Goal: Information Seeking & Learning: Understand process/instructions

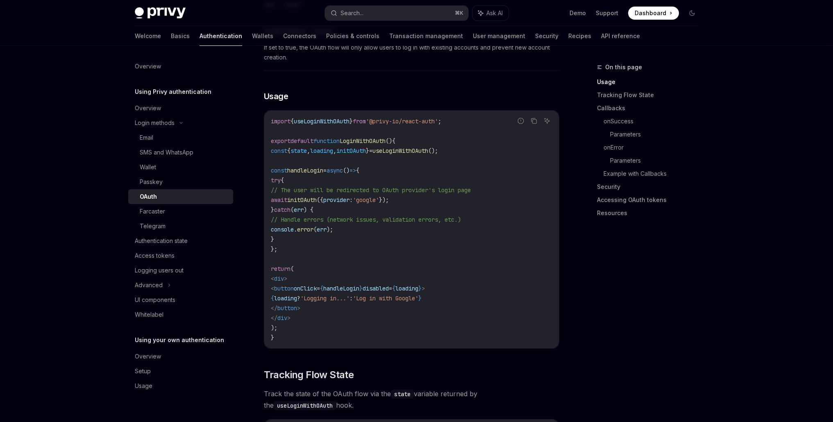
scroll to position [455, 0]
drag, startPoint x: 288, startPoint y: 245, endPoint x: 275, endPoint y: 165, distance: 81.0
click at [274, 166] on code "import { useLoginWithOAuth } from '@privy-io/react-auth' ; export default funct…" at bounding box center [411, 231] width 281 height 226
copy code "const handleLogin = async () => { try { // The user will be redirected to OAuth…"
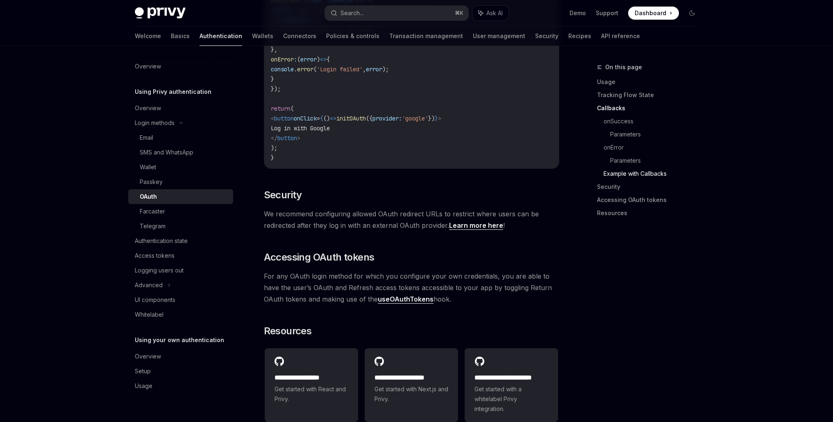
scroll to position [1632, 0]
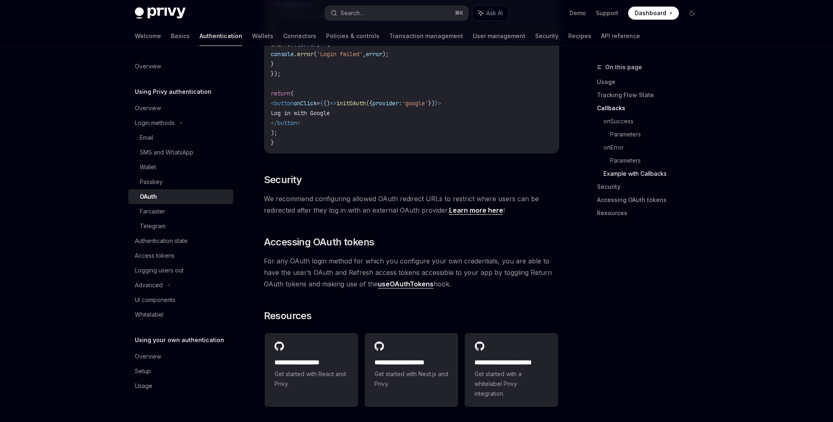
click at [378, 281] on link "useOAuthTokens" at bounding box center [406, 284] width 56 height 9
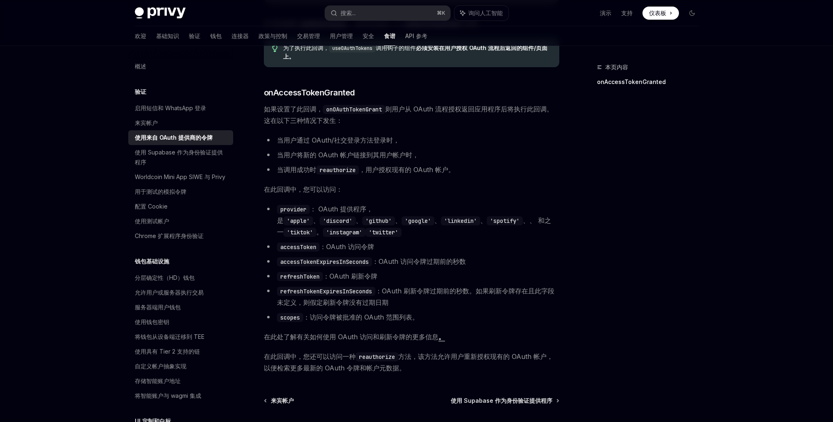
scroll to position [331, 0]
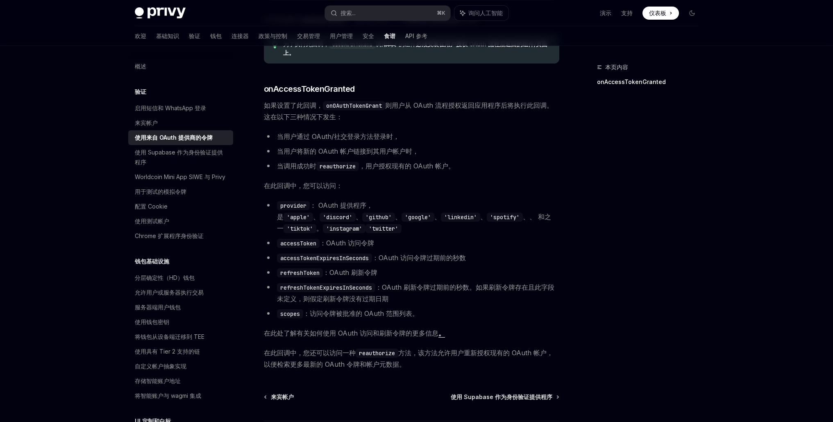
click at [343, 331] on font "在此处了解有关如何使用 OAuth 访问和刷新令牌的更多信息" at bounding box center [351, 333] width 175 height 8
click at [303, 335] on font "在此处了解有关如何使用 OAuth 访问和刷新令牌的更多信息" at bounding box center [351, 333] width 175 height 8
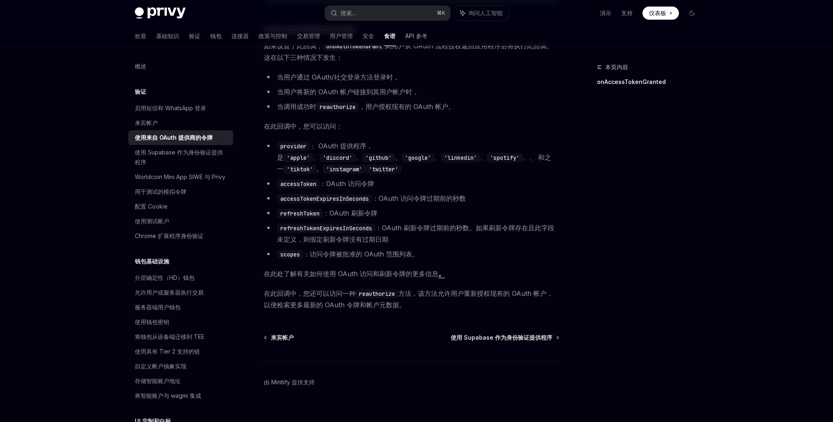
scroll to position [406, 0]
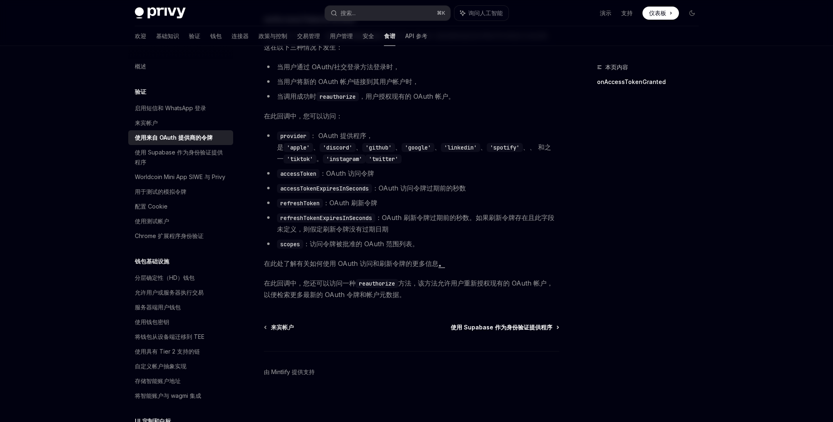
click at [512, 327] on font "使用 Supabase 作为身份验证提供程序" at bounding box center [502, 327] width 102 height 7
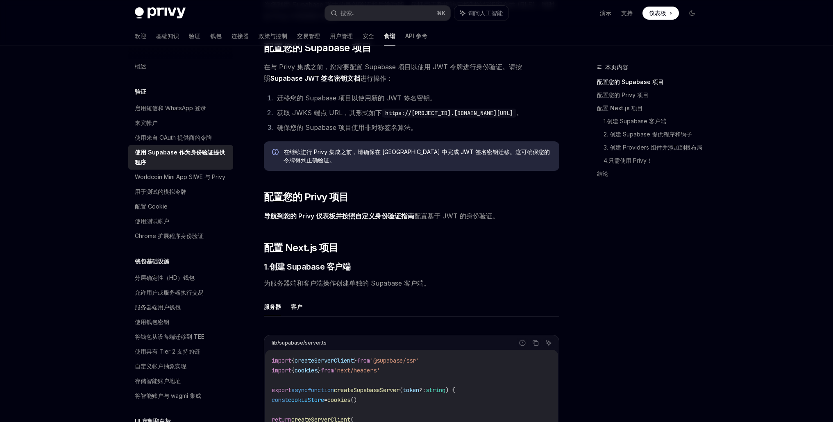
scroll to position [224, 0]
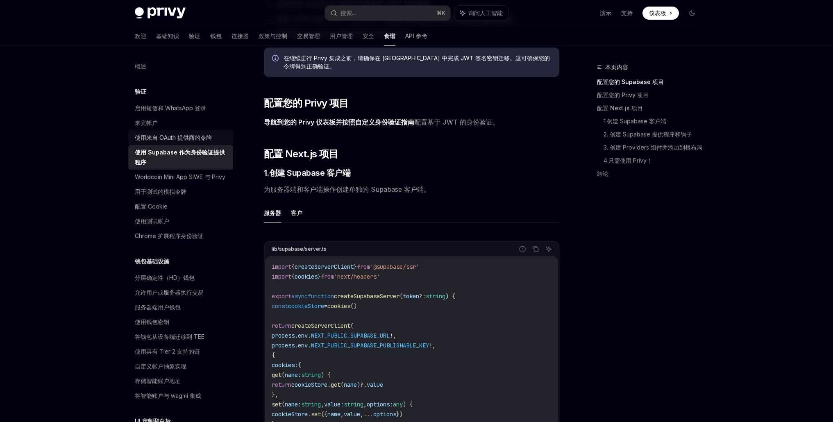
click at [177, 140] on font "使用来自 OAuth 提供商的令牌" at bounding box center [173, 137] width 77 height 7
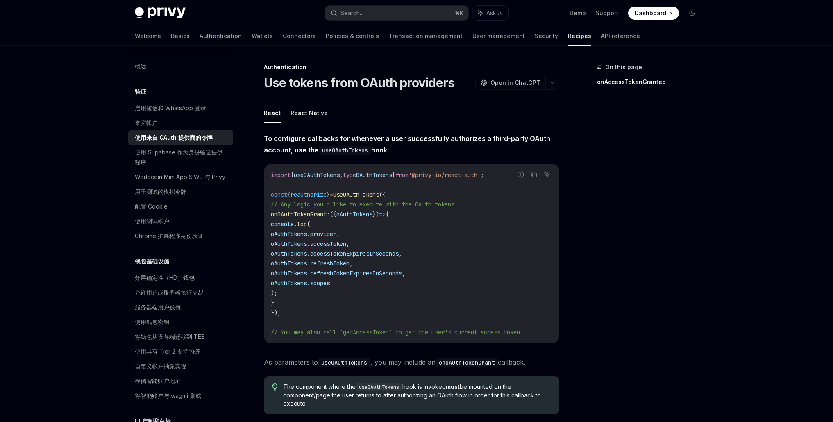
type textarea "*"
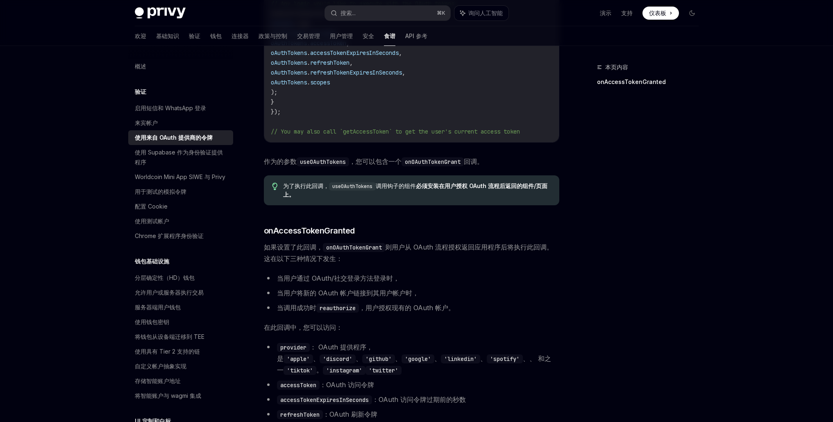
scroll to position [199, 0]
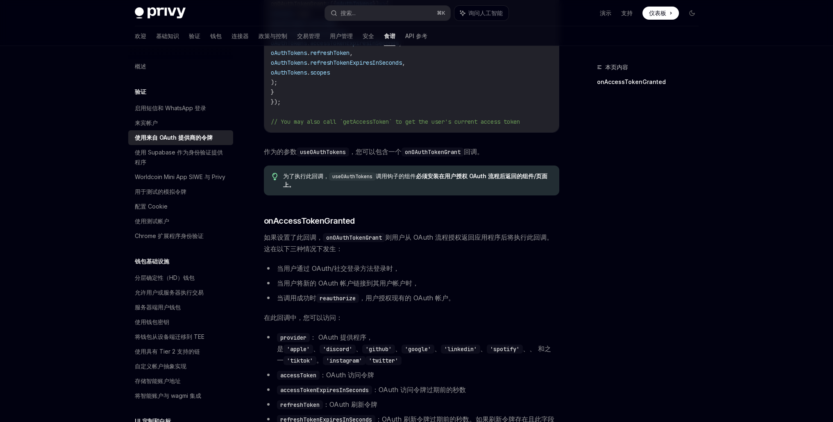
click at [607, 255] on div "本页内容 onAccessTokenGranted" at bounding box center [642, 242] width 125 height 360
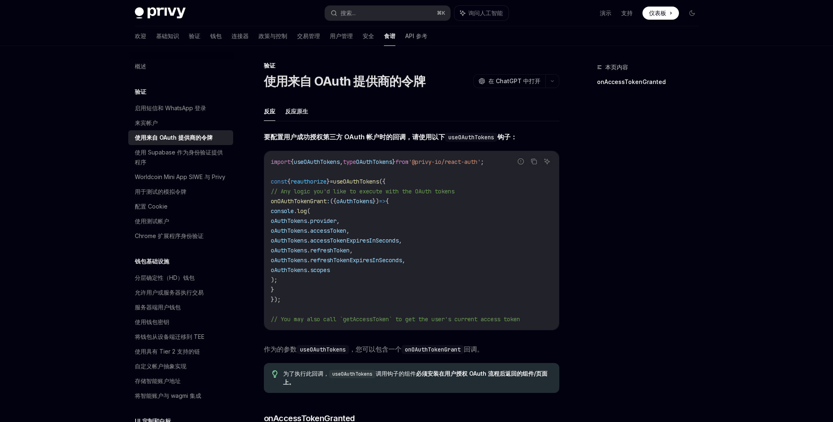
scroll to position [0, 0]
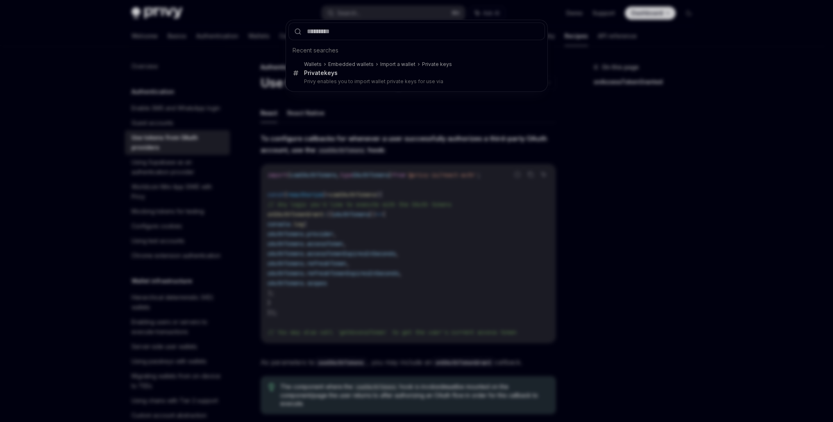
scroll to position [454, 0]
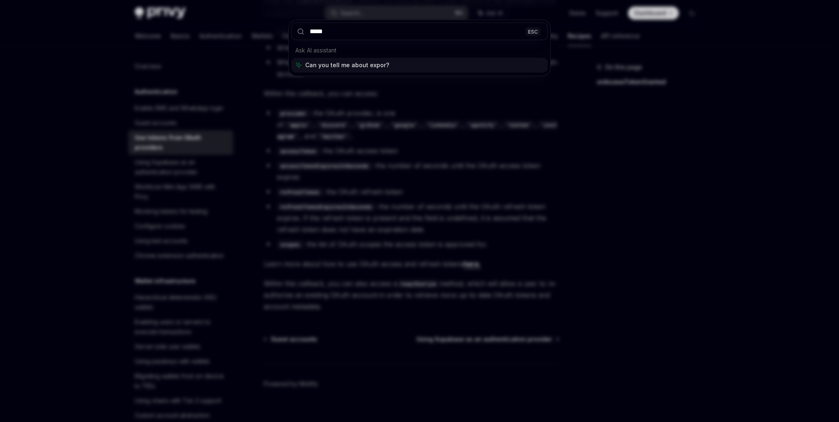
type input "******"
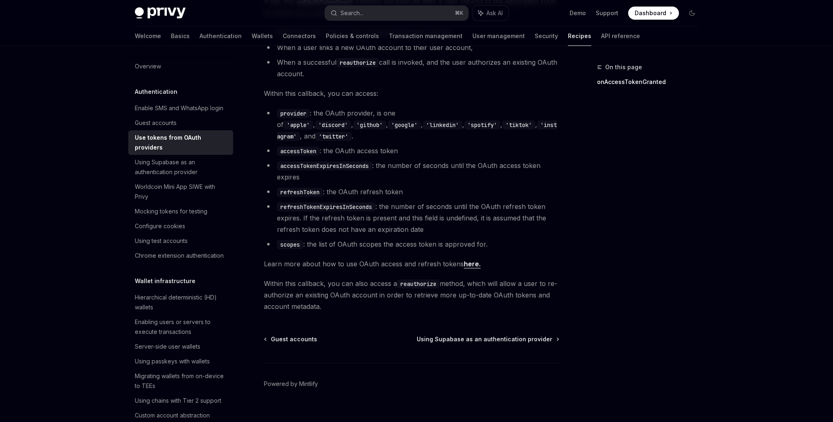
type textarea "*"
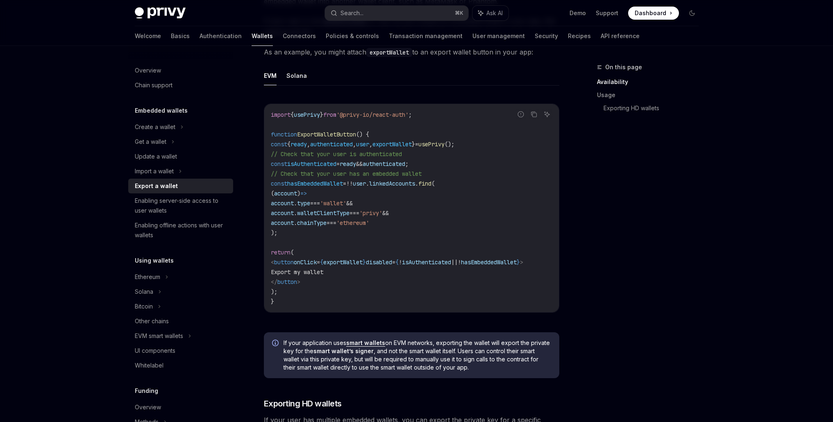
scroll to position [46, 0]
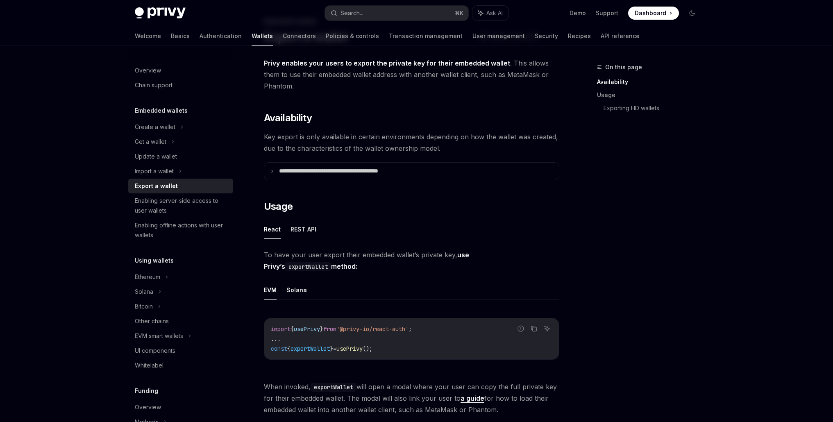
click at [403, 346] on code "import { usePrivy } from '@privy-io/react-auth' ; ... const { exportWallet } = …" at bounding box center [411, 338] width 281 height 29
copy code "const { exportWallet } = usePrivy ();"
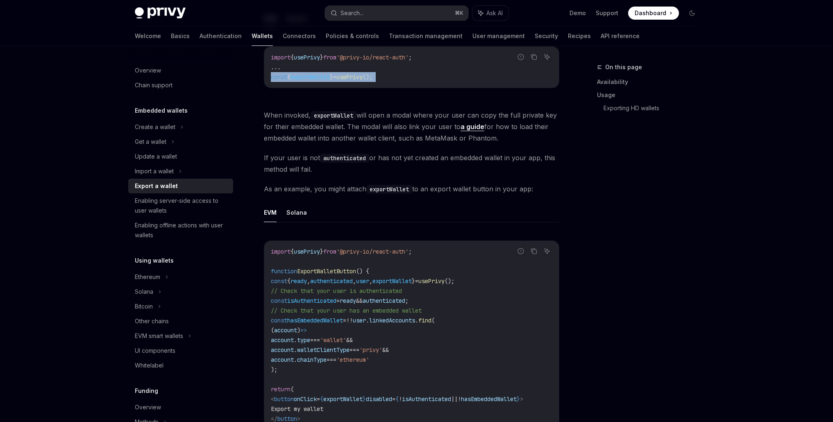
scroll to position [368, 0]
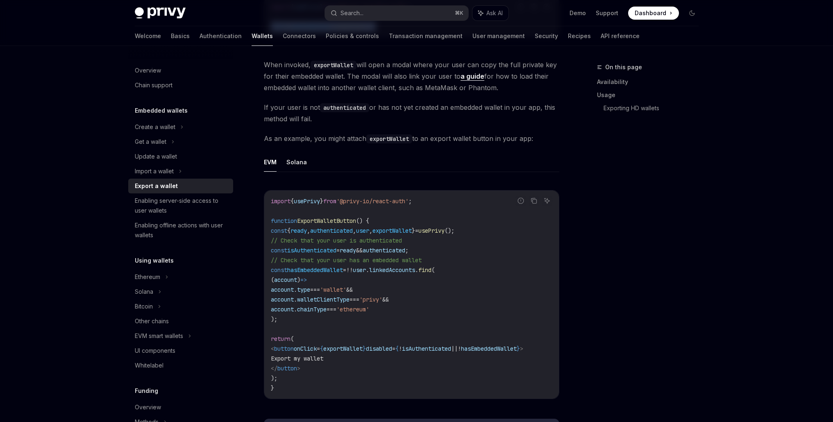
drag, startPoint x: 303, startPoint y: 379, endPoint x: 274, endPoint y: 232, distance: 150.3
click at [274, 232] on code "import { usePrivy } from '@privy-io/react-auth' ; function ExportWalletButton (…" at bounding box center [411, 294] width 281 height 197
copy code "const { ready , authenticated , user , exportWallet } = usePrivy (); // Check t…"
